Goal: Obtain resource: Obtain resource

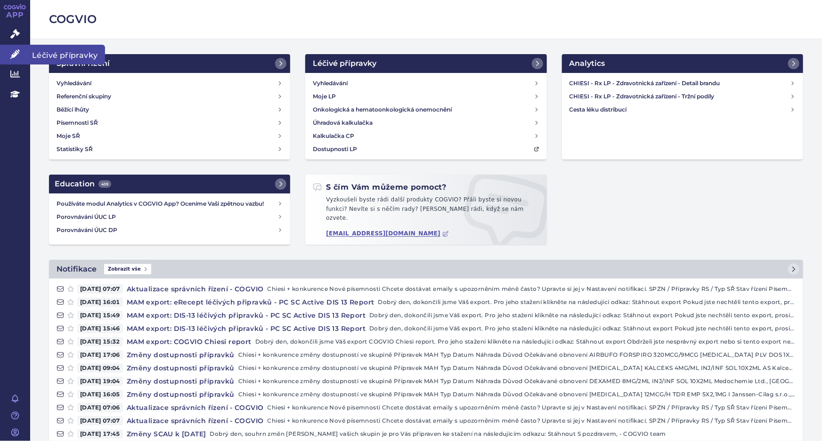
click at [15, 51] on icon at bounding box center [14, 53] width 9 height 9
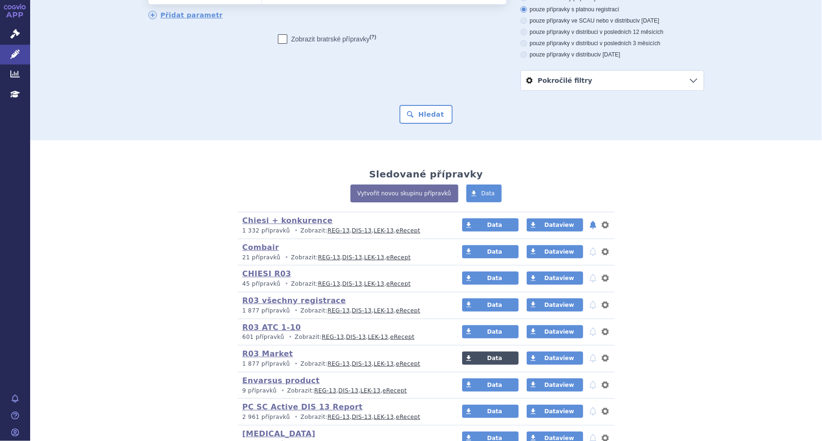
scroll to position [140, 0]
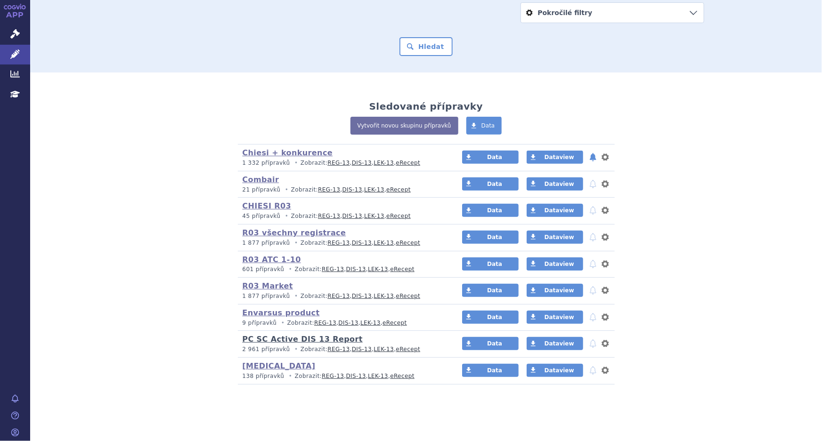
click at [332, 337] on link "PC SC Active DIS 13 Report" at bounding box center [303, 339] width 120 height 9
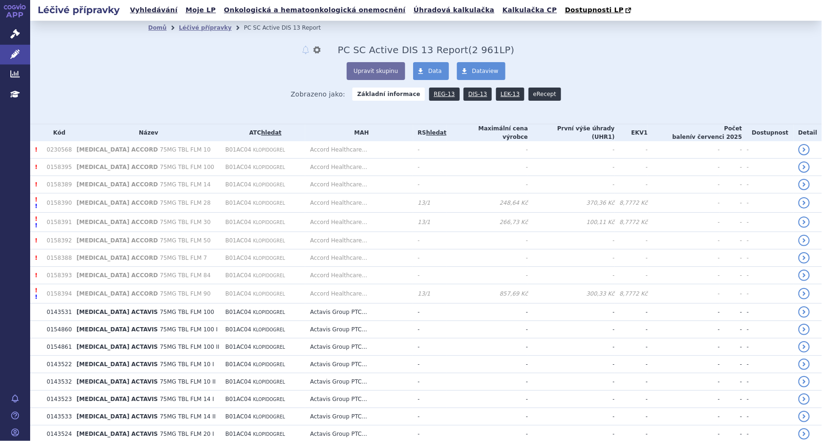
click at [528, 94] on link "eRecept" at bounding box center [544, 94] width 32 height 13
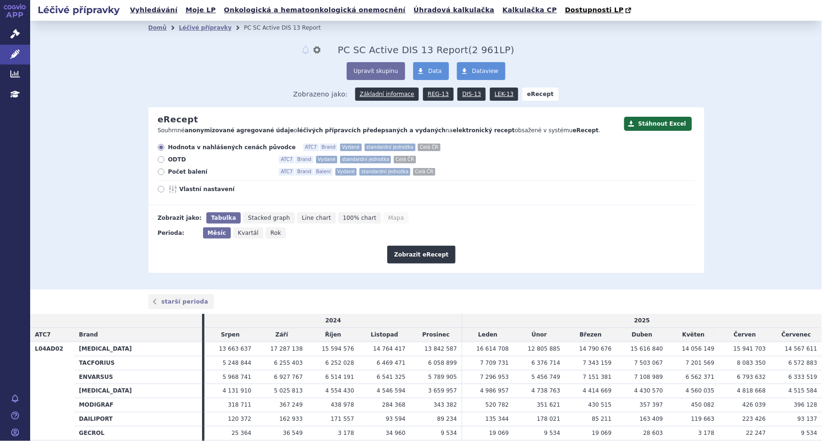
click at [158, 190] on icon at bounding box center [161, 189] width 7 height 7
click at [159, 190] on input "Vlastní nastavení" at bounding box center [162, 190] width 6 height 6
radio input "true"
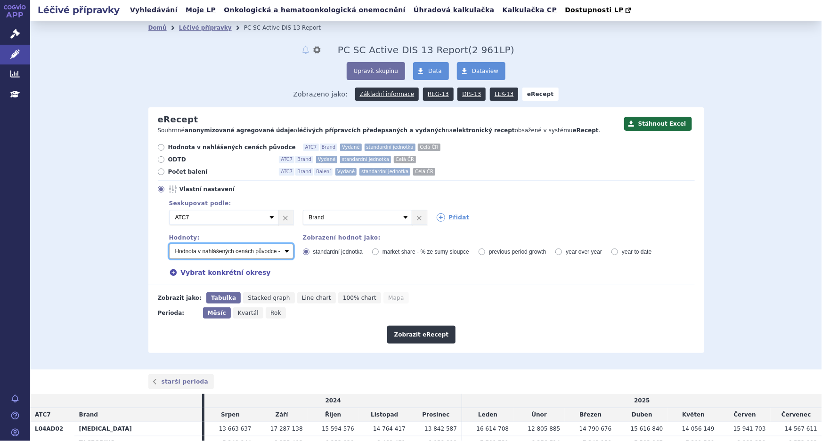
click at [256, 252] on select "Počet balení - vydané Hodnota v nahlášených cenách původce - vydané Hodnota v m…" at bounding box center [231, 251] width 124 height 15
select select "vydanePackages"
click at [169, 244] on select "Počet balení - vydané Hodnota v nahlášených cenách původce - vydané Hodnota v m…" at bounding box center [231, 251] width 124 height 15
click at [437, 215] on icon at bounding box center [441, 217] width 8 height 8
click at [572, 219] on icon at bounding box center [574, 217] width 8 height 8
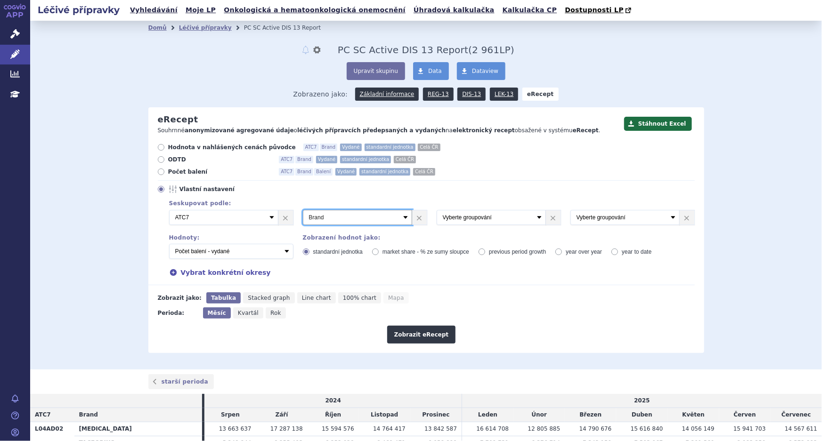
click at [358, 218] on select "Vyberte groupování ATC3 ATC5 ATC7 Brand Balení Síla Forma SÚKL kód MAH VPOIS Re…" at bounding box center [357, 217] width 109 height 15
click at [303, 210] on select "Vyberte groupování ATC3 ATC5 ATC7 Brand Balení Síla Forma SÚKL kód MAH VPOIS Re…" at bounding box center [357, 217] width 109 height 15
click at [370, 216] on select "Vyberte groupování ATC3 ATC5 ATC7 Brand Balení Síla Forma SÚKL kód MAH VPOIS Re…" at bounding box center [357, 217] width 109 height 15
select select "suklCode"
click at [303, 210] on select "Vyberte groupování ATC3 ATC5 ATC7 Brand Balení Síla Forma SÚKL kód MAH VPOIS Re…" at bounding box center [357, 217] width 109 height 15
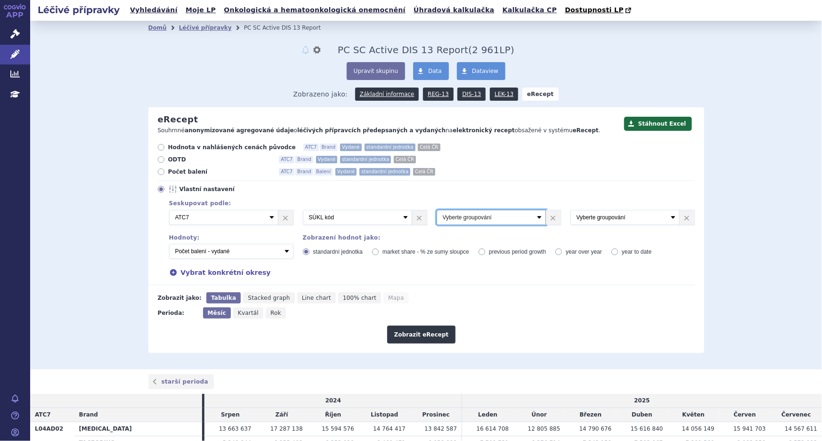
click at [486, 216] on select "Vyberte groupování ATC3 ATC5 ATC7 Brand Balení Síla Forma SÚKL kód MAH VPOIS Re…" at bounding box center [491, 217] width 109 height 15
select select "brand"
click at [437, 210] on select "Vyberte groupování ATC3 ATC5 ATC7 Brand Balení Síla Forma SÚKL kód MAH VPOIS Re…" at bounding box center [491, 217] width 109 height 15
click at [580, 216] on select "Vyberte groupování ATC3 ATC5 ATC7 Brand Balení Síla Forma SÚKL kód MAH VPOIS Re…" at bounding box center [624, 217] width 109 height 15
click at [603, 213] on select "Vyberte groupování ATC3 ATC5 ATC7 Brand Balení Síla Forma SÚKL kód MAH VPOIS Re…" at bounding box center [624, 217] width 109 height 15
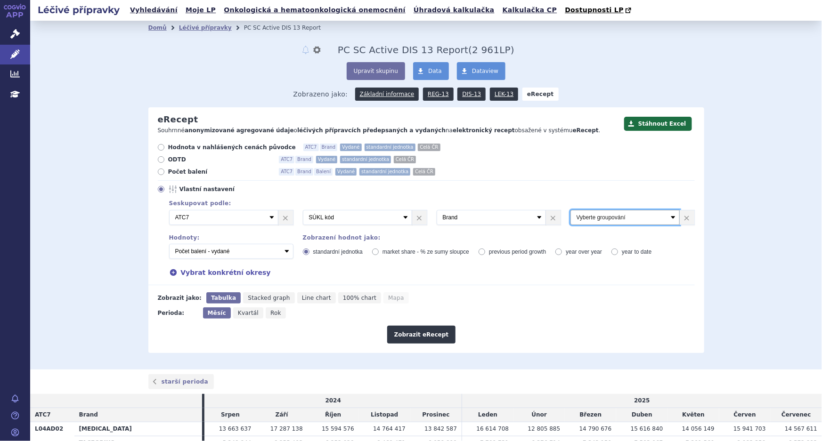
click at [641, 216] on select "Vyberte groupování ATC3 ATC5 ATC7 Brand Balení Síla Forma SÚKL kód MAH VPOIS Re…" at bounding box center [624, 217] width 109 height 15
select select "package"
click at [570, 210] on select "Vyberte groupování ATC3 ATC5 ATC7 Brand Balení Síla Forma SÚKL kód MAH VPOIS Re…" at bounding box center [624, 217] width 109 height 15
click at [715, 234] on div "Domů Léčivé přípravky PC SC Active DIS 13 Report notifikace nastavení Přejmenov…" at bounding box center [426, 194] width 593 height 318
click at [672, 124] on button "Stáhnout Excel" at bounding box center [658, 124] width 68 height 14
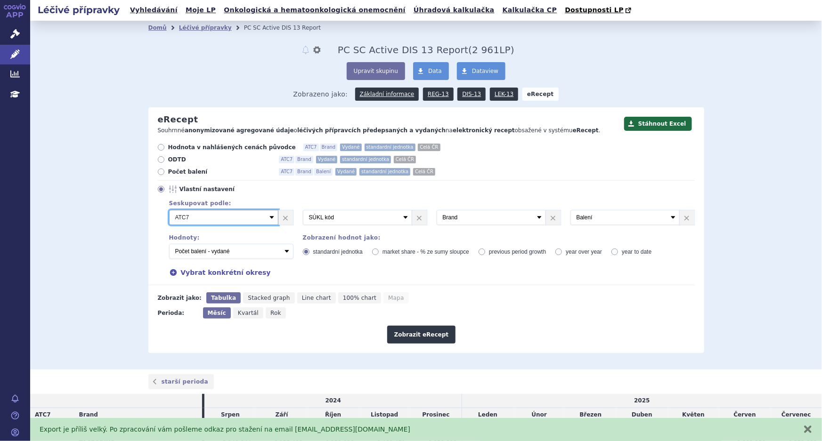
click at [266, 220] on select "Vyberte groupování ATC3 ATC5 ATC7 Brand Balení Síla Forma SÚKL kód MAH VPOIS Re…" at bounding box center [223, 217] width 109 height 15
select select "suklCode"
click at [169, 210] on select "Vyberte groupování ATC3 ATC5 ATC7 Brand Balení Síla Forma SÚKL kód MAH VPOIS Re…" at bounding box center [223, 217] width 109 height 15
click at [356, 210] on div "Seskupovat podle: Při zobrazení výsledku pomocí Mapy je možné zvolit nejvýše je…" at bounding box center [427, 214] width 535 height 29
click at [356, 221] on select "Vyberte groupování ATC3 ATC5 ATC7 Brand Balení Síla Forma SÚKL kód MAH VPOIS Re…" at bounding box center [357, 217] width 109 height 15
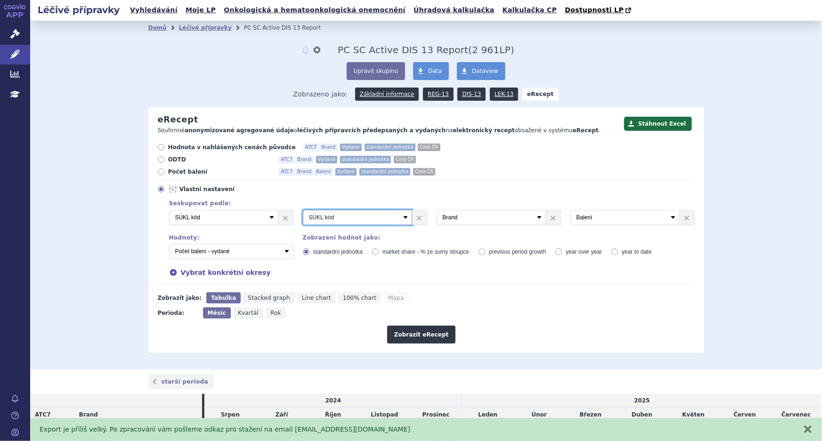
select select "brand"
click at [303, 210] on select "Vyberte groupování ATC3 ATC5 ATC7 Brand Balení Síla Forma SÚKL kód MAH VPOIS Re…" at bounding box center [357, 217] width 109 height 15
click at [515, 214] on select "Vyberte groupování ATC3 ATC5 ATC7 Brand Balení Síla Forma SÚKL kód MAH VPOIS Re…" at bounding box center [491, 217] width 109 height 15
select select "package"
click at [437, 210] on select "Vyberte groupování ATC3 ATC5 ATC7 Brand Balení Síla Forma SÚKL kód MAH VPOIS Re…" at bounding box center [491, 217] width 109 height 15
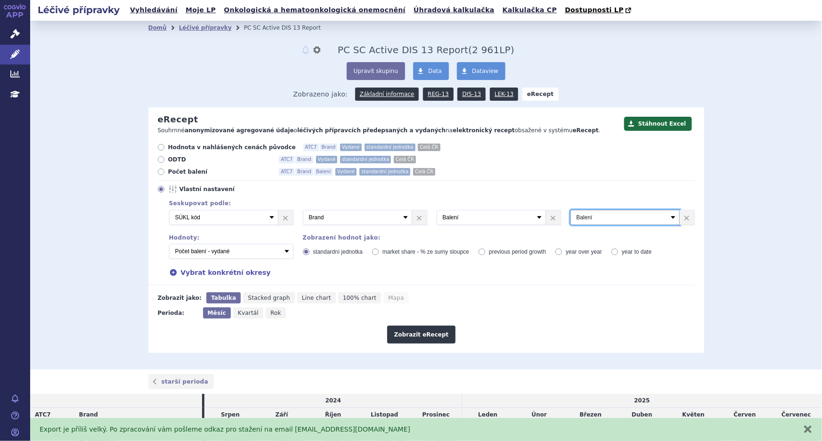
click at [608, 212] on select "Vyberte groupování ATC3 ATC5 ATC7 Brand Balení Síla Forma SÚKL kód MAH VPOIS Re…" at bounding box center [624, 217] width 109 height 15
select select "districtName"
click at [570, 210] on select "Vyberte groupování ATC3 ATC5 ATC7 Brand Balení Síla Forma SÚKL kód MAH VPOIS Re…" at bounding box center [624, 217] width 109 height 15
click at [665, 122] on button "Stáhnout Excel" at bounding box center [658, 124] width 68 height 14
